Goal: Check status: Check status

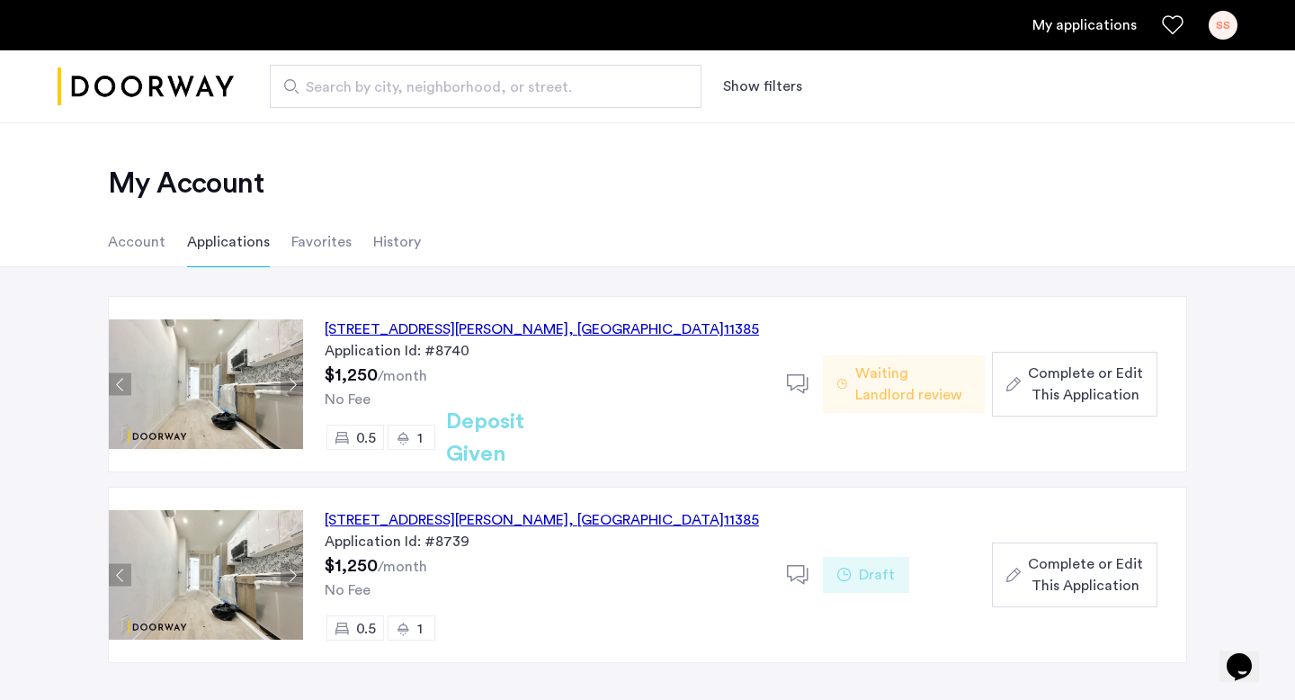
click at [861, 374] on span "Waiting Landlord review" at bounding box center [913, 384] width 115 height 43
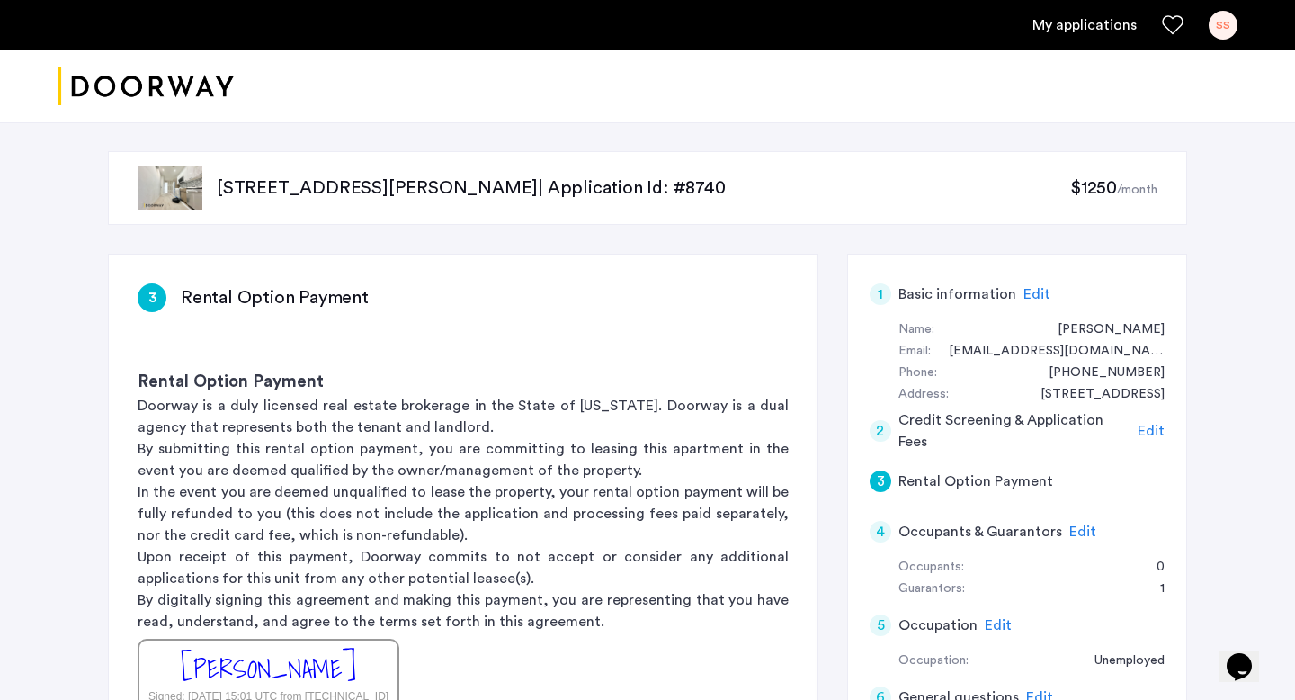
click at [1062, 27] on link "My applications" at bounding box center [1085, 25] width 104 height 22
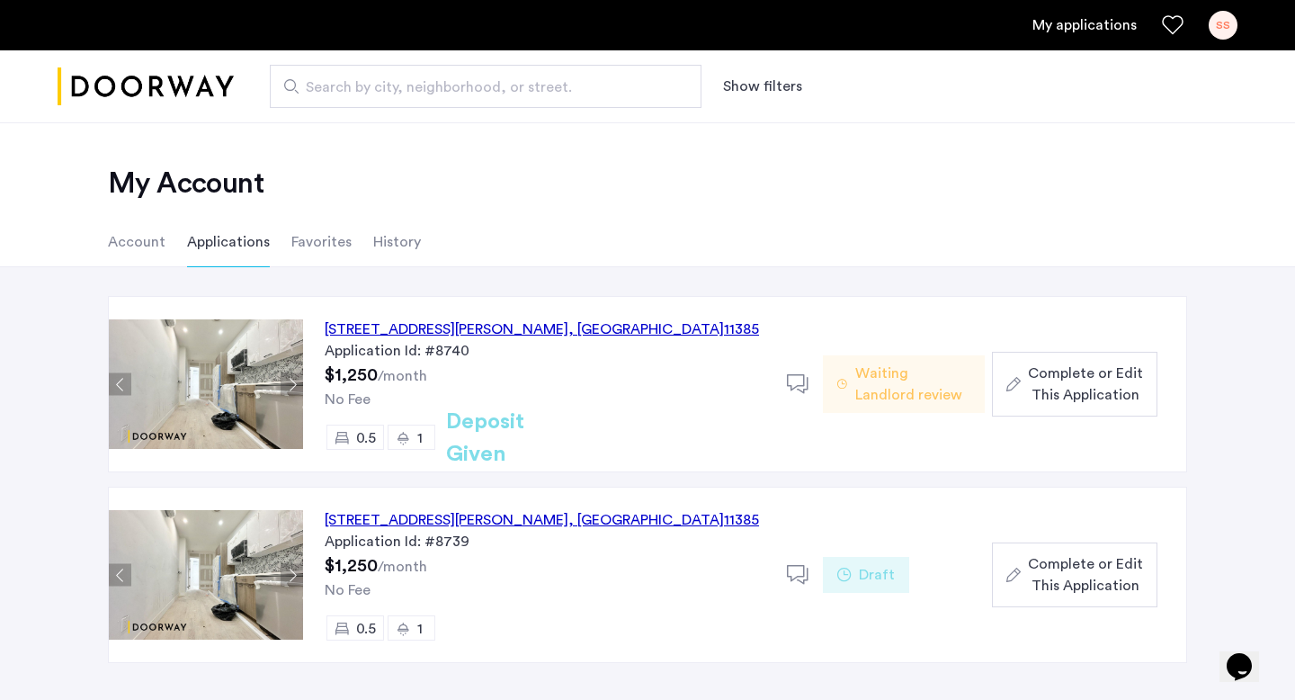
scroll to position [21, 0]
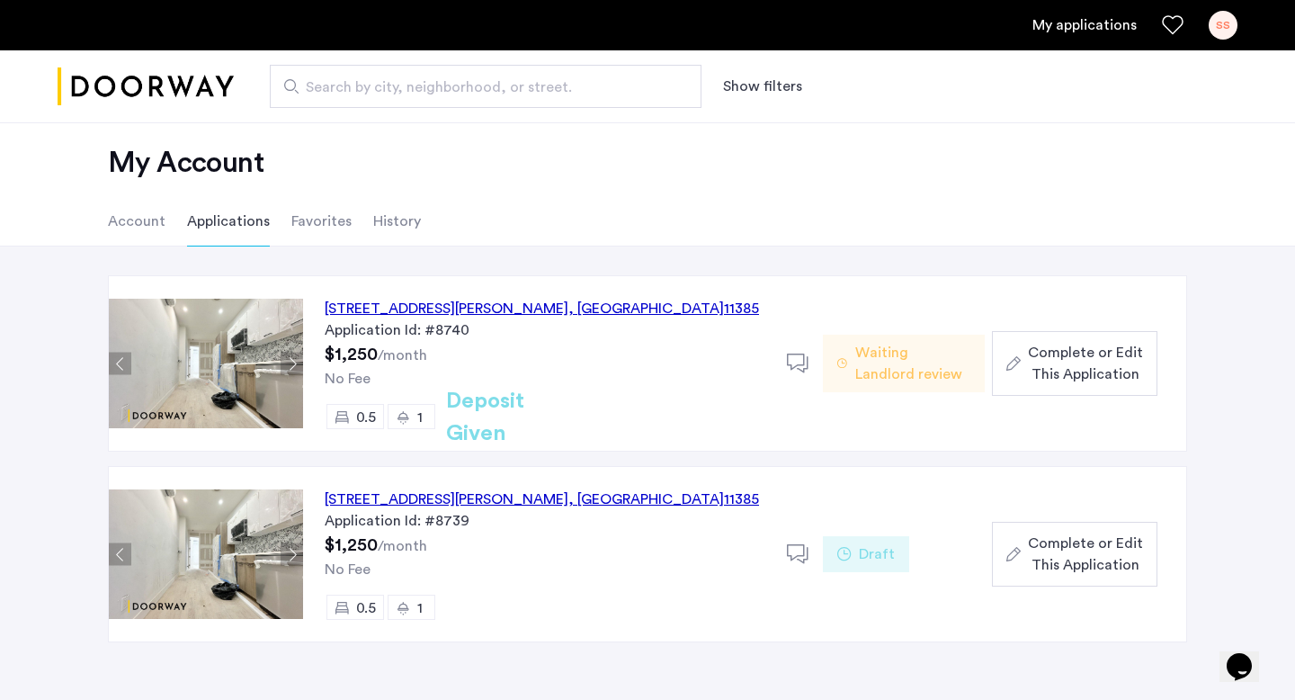
click at [357, 419] on span "0.5" at bounding box center [366, 417] width 20 height 14
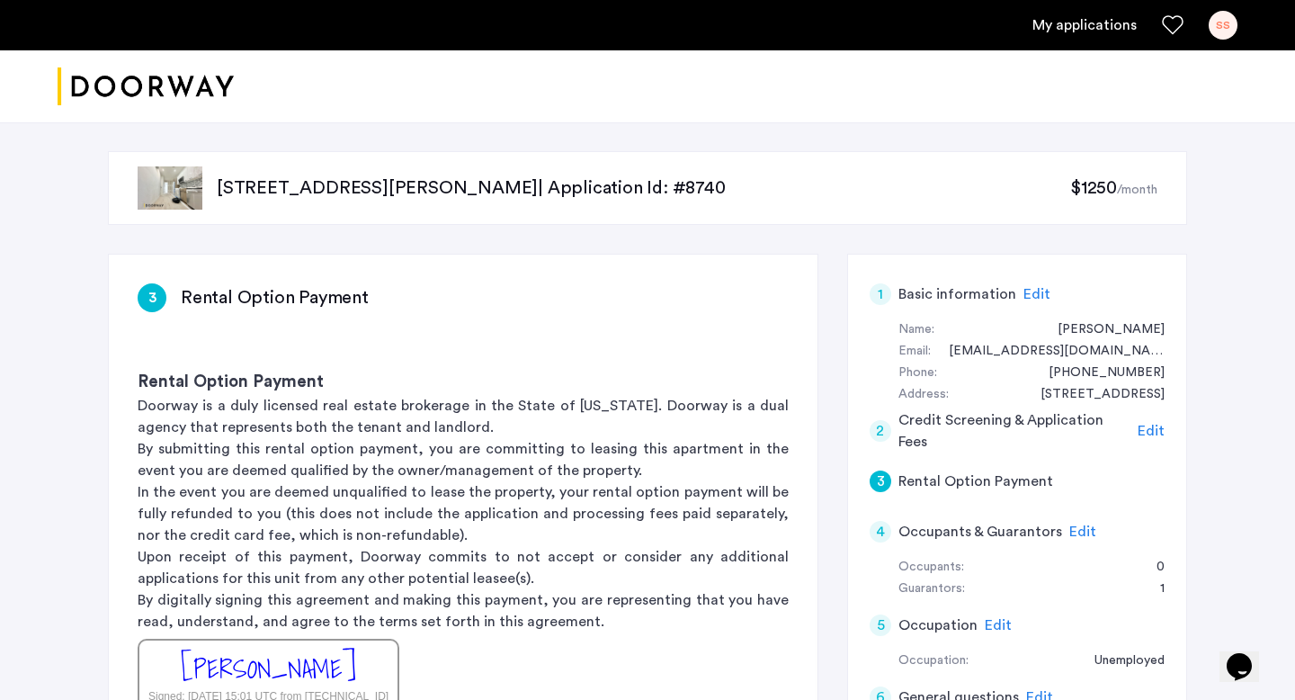
click at [176, 77] on img "Cazamio logo" at bounding box center [146, 86] width 176 height 67
